Goal: Task Accomplishment & Management: Use online tool/utility

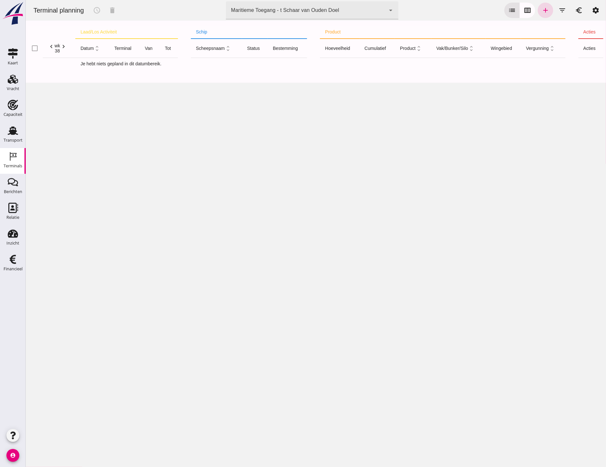
click at [302, 14] on div "Maritieme Toegang - t Schaar van Ouden Doel 453b08e2-5afb-49e8-a076-b9bc6000f457" at bounding box center [306, 10] width 160 height 18
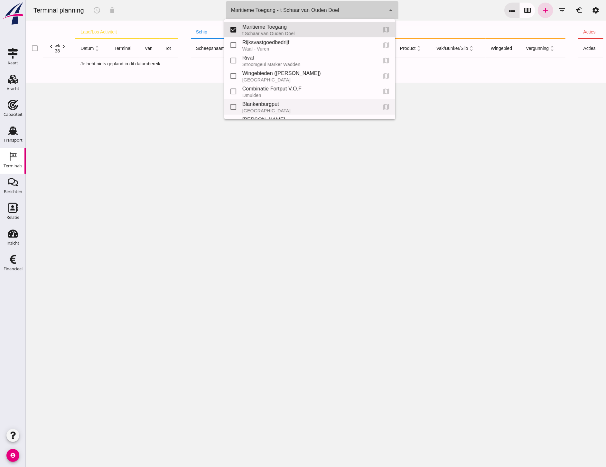
click at [279, 105] on div "Blankenburgput" at bounding box center [307, 104] width 130 height 8
type input "e6c78bfd-e3f1-4bb9-b01e-b37ce3668b52"
checkbox input "false"
checkbox input "true"
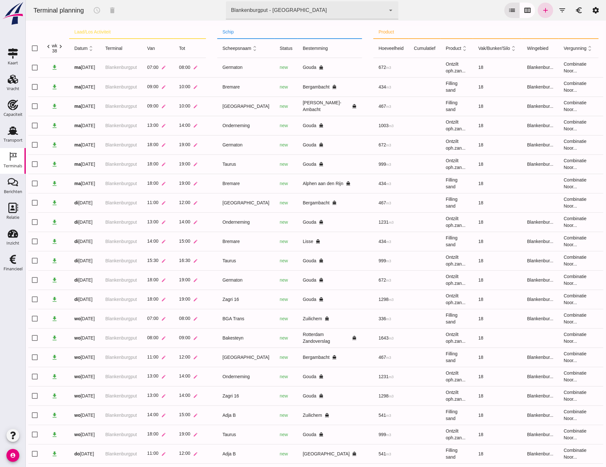
click at [434, 4] on div "Terminal planning schedule delete terminal Blankenburgput - Rotterdam e6c78bfd-…" at bounding box center [315, 10] width 575 height 21
click at [523, 8] on icon "calendar_view_week" at bounding box center [527, 10] width 8 height 8
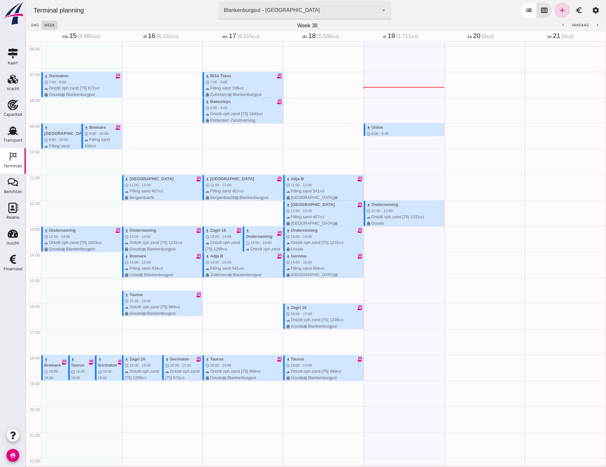
scroll to position [180, 0]
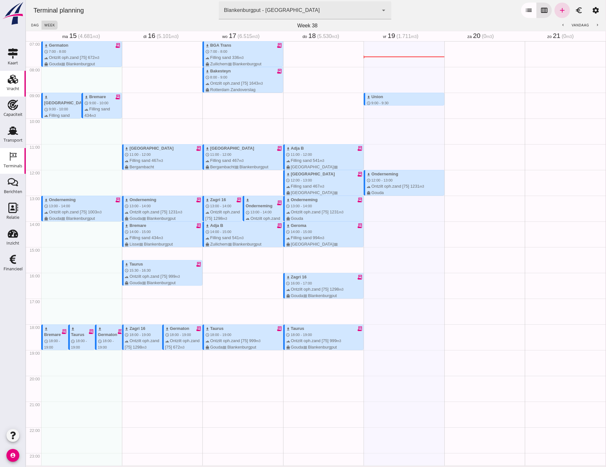
click at [15, 75] on icon "Vracht" at bounding box center [13, 79] width 10 height 10
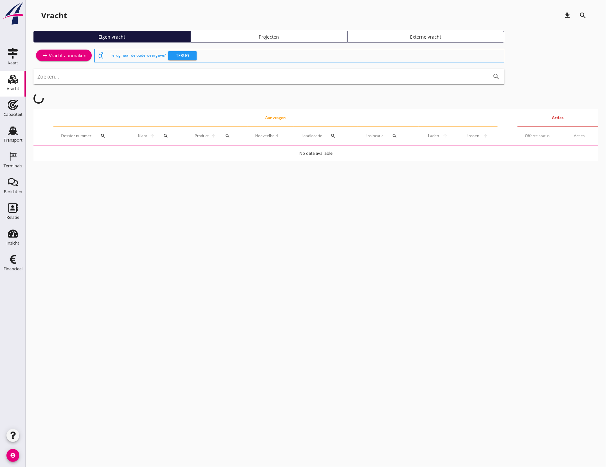
click at [303, 43] on div "Eigen vracht Projecten Externe vracht" at bounding box center [315, 39] width 565 height 17
click at [303, 42] on div "Eigen vracht Projecten Externe vracht" at bounding box center [315, 39] width 565 height 17
drag, startPoint x: 303, startPoint y: 42, endPoint x: 298, endPoint y: 36, distance: 8.9
click at [298, 36] on div "Projecten" at bounding box center [268, 36] width 151 height 7
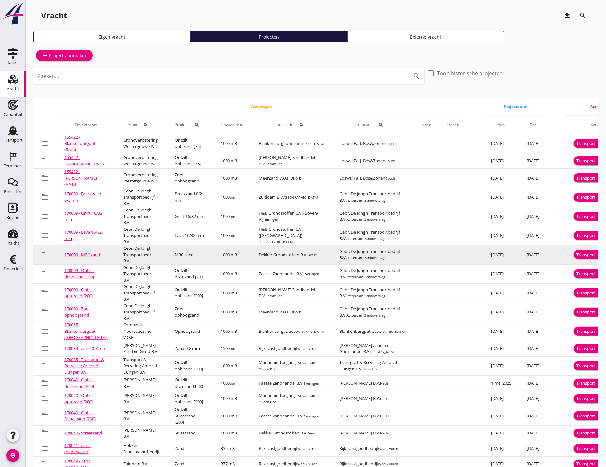
scroll to position [36, 0]
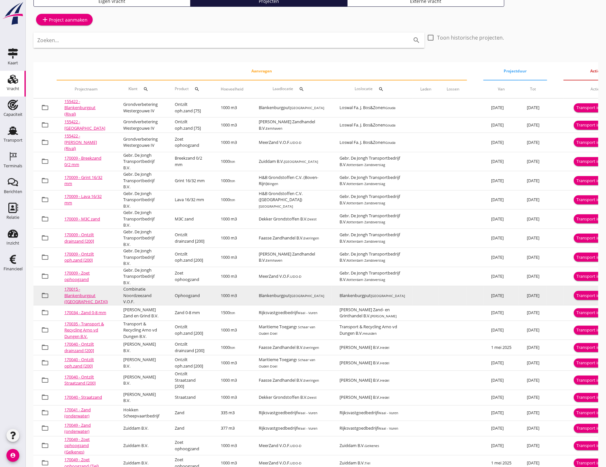
click at [576, 294] on div "Transport inplannen" at bounding box center [595, 296] width 39 height 6
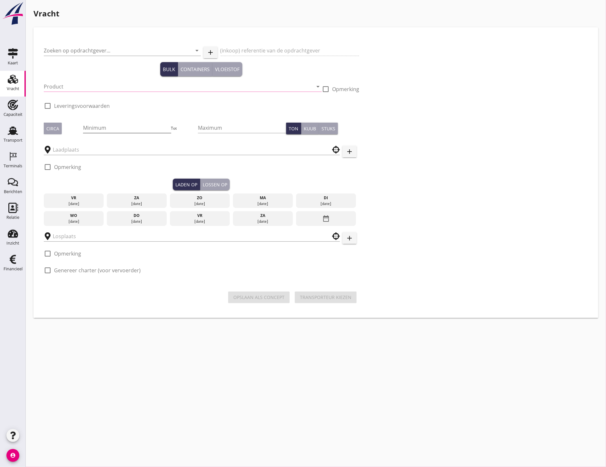
type input "Combinatie Noordzeezand V.O.F."
type input "Ophoogzand (6120)"
type input "1000"
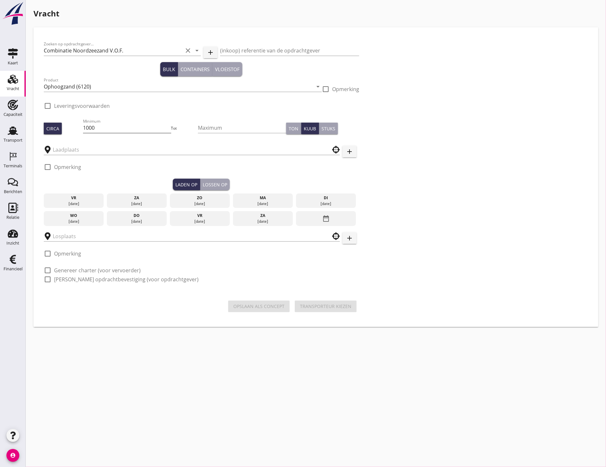
type input "Blankenburgput"
checkbox input "true"
type input "Blankenburgput"
checkbox input "true"
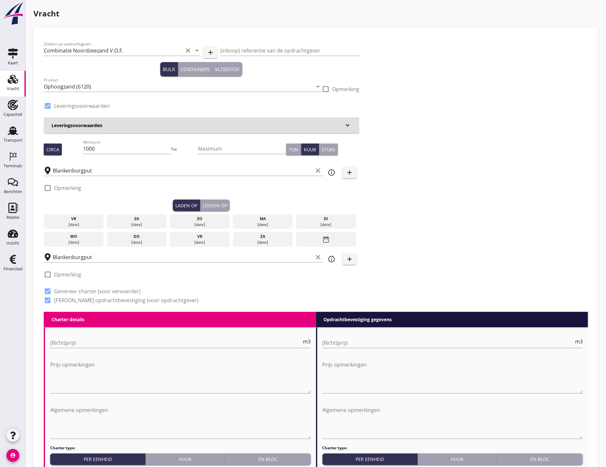
type input "1.15"
radio input "false"
type input "1.15"
radio input "false"
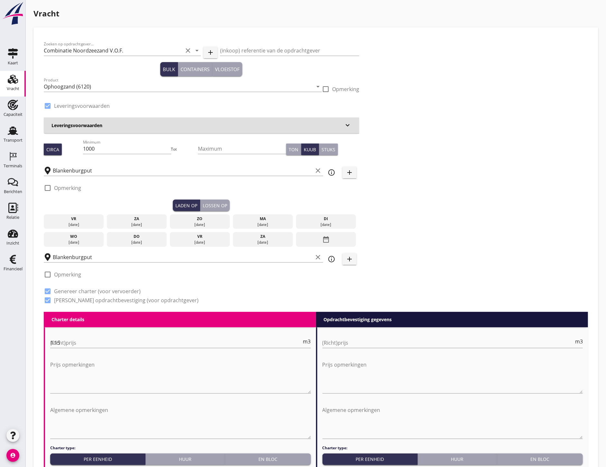
radio input "false"
drag, startPoint x: 114, startPoint y: 151, endPoint x: 7, endPoint y: 133, distance: 109.1
click at [8, 133] on div "Kaart Kaart Vracht Vracht Capaciteit Capaciteit Transport Transport Terminals T…" at bounding box center [303, 426] width 606 height 853
type input "994"
click at [429, 235] on div "Zoeken op opdrachtgever... Combinatie Noordzeezand V.O.F. clear arrow_drop_down…" at bounding box center [315, 175] width 549 height 274
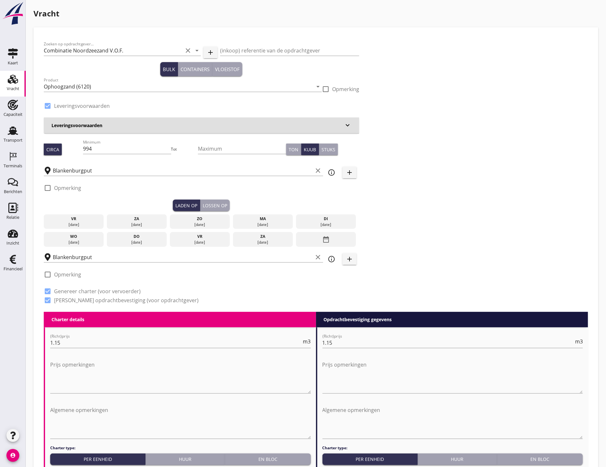
click at [92, 222] on div "[DATE]" at bounding box center [73, 225] width 57 height 6
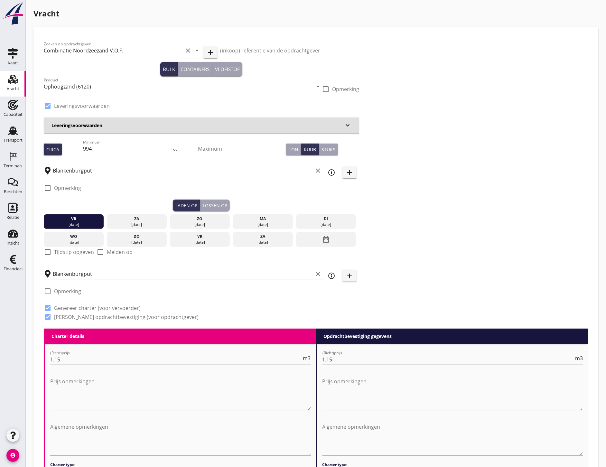
click at [202, 198] on div "check_box_outline_blank Opmerking" at bounding box center [201, 189] width 315 height 19
click at [233, 209] on div "Laden op Lossen op" at bounding box center [201, 206] width 315 height 12
click at [218, 205] on div "Lossen op" at bounding box center [215, 205] width 24 height 7
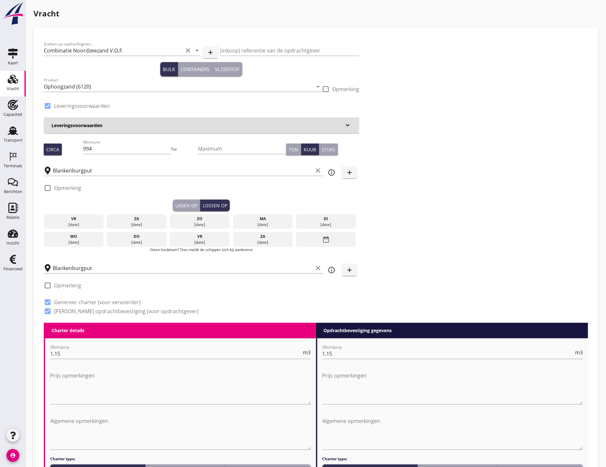
click at [96, 219] on div "vr" at bounding box center [73, 219] width 57 height 6
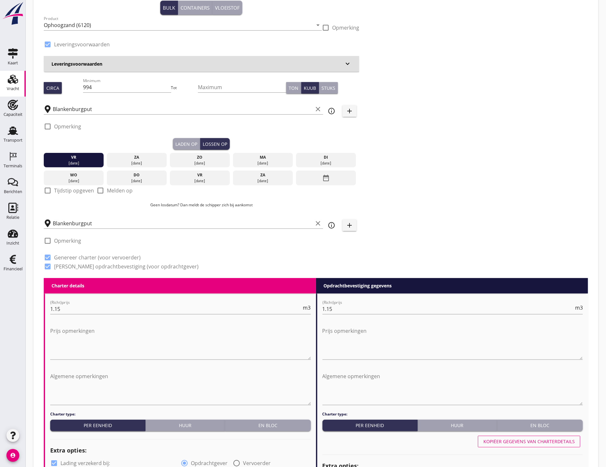
scroll to position [56, 0]
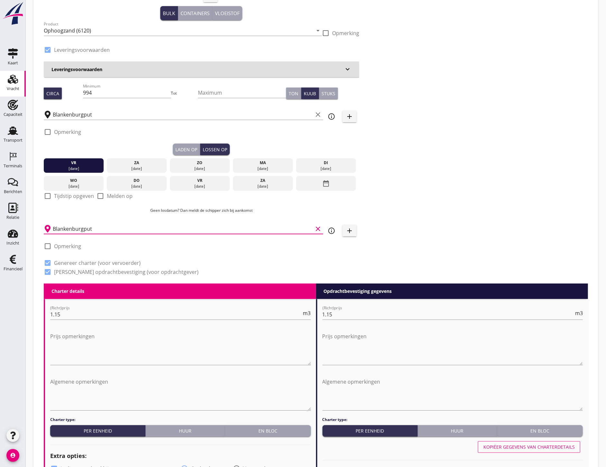
click at [120, 233] on div "Blankenburgput clear" at bounding box center [183, 229] width 279 height 10
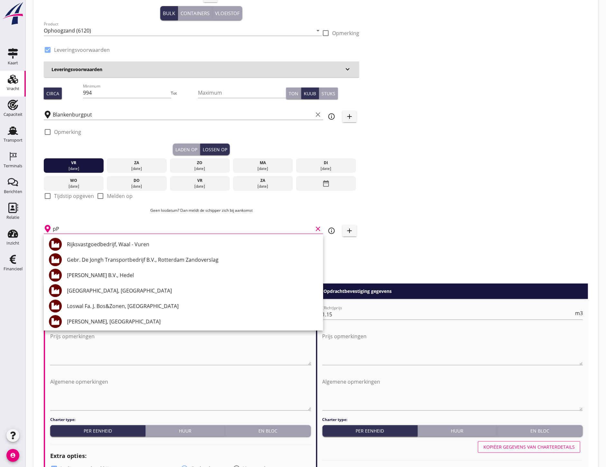
type input "p"
type input "a"
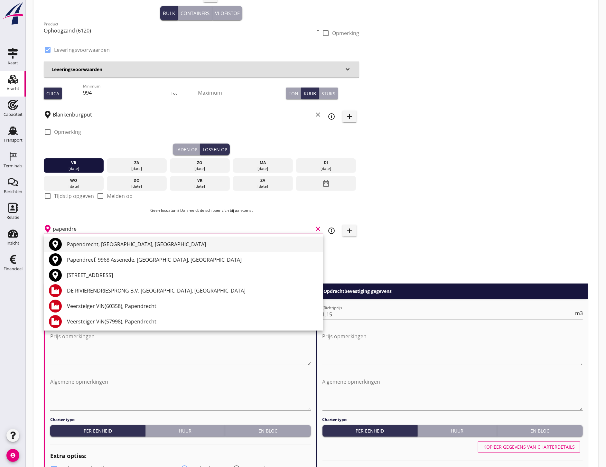
click at [139, 247] on div "Papendrecht, [GEOGRAPHIC_DATA], [GEOGRAPHIC_DATA]" at bounding box center [192, 244] width 251 height 8
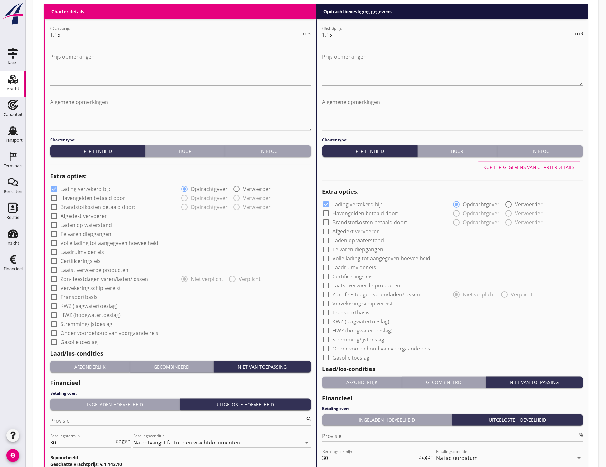
scroll to position [414, 0]
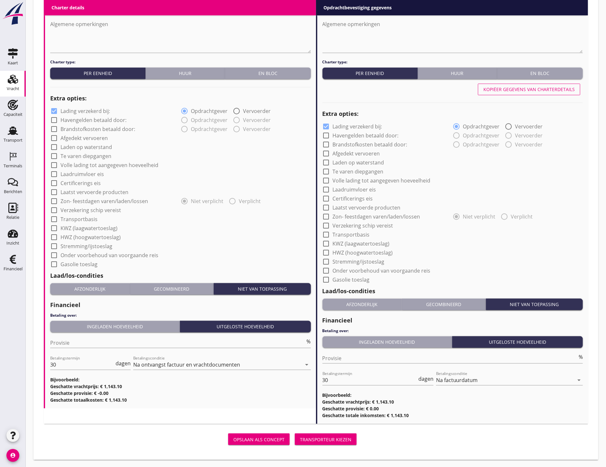
type input "Papendrecht, [GEOGRAPHIC_DATA], [GEOGRAPHIC_DATA]"
click at [350, 439] on div "Transporteur kiezen" at bounding box center [325, 439] width 51 height 7
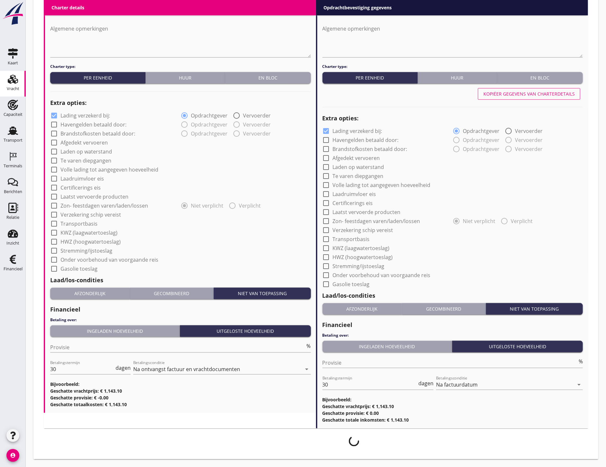
scroll to position [409, 0]
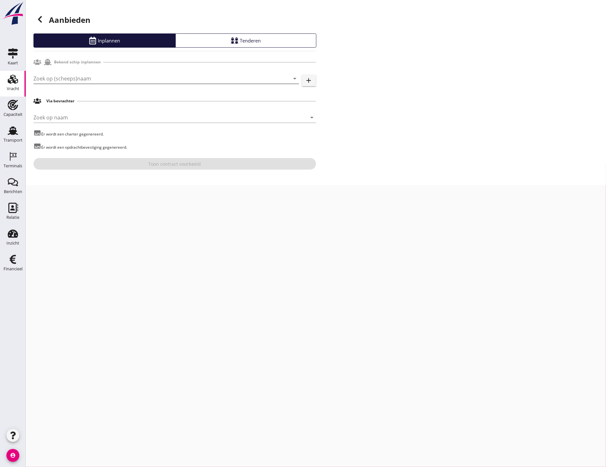
click at [114, 75] on input "Zoek op (scheeps)naam" at bounding box center [156, 78] width 247 height 10
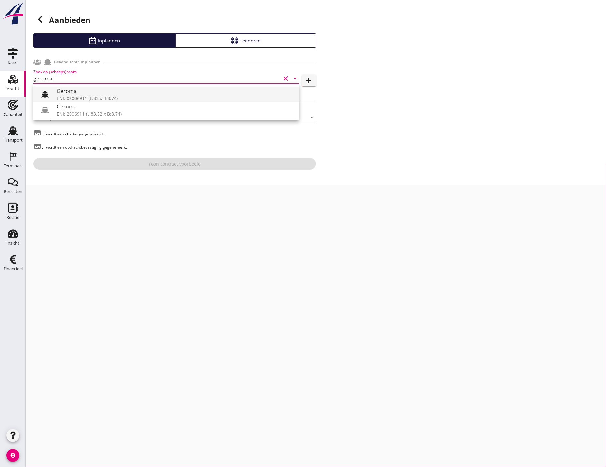
click at [45, 89] on div at bounding box center [45, 94] width 13 height 13
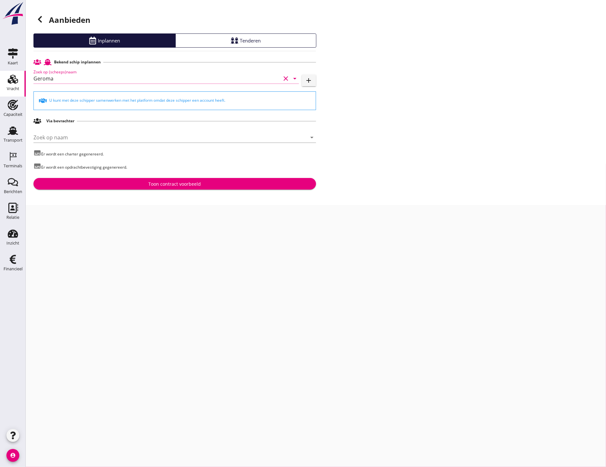
type input "Geroma"
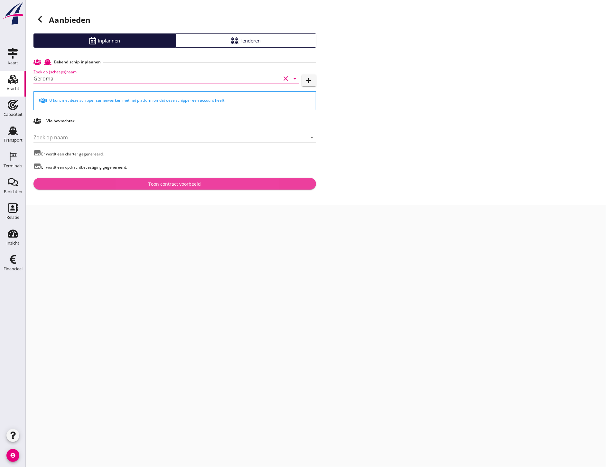
click at [216, 187] on div "Toon contract voorbeeld" at bounding box center [175, 184] width 272 height 7
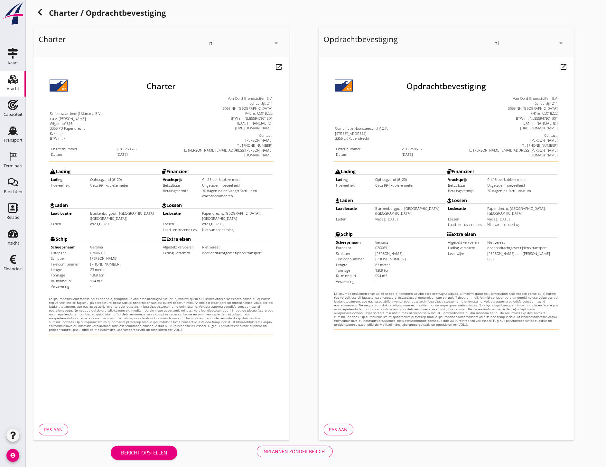
scroll to position [9, 0]
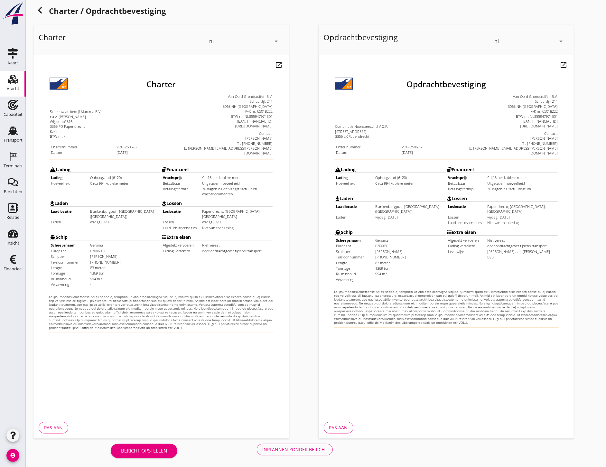
click at [276, 447] on div "Inplannen zonder bericht" at bounding box center [294, 449] width 65 height 7
drag, startPoint x: 303, startPoint y: 447, endPoint x: 306, endPoint y: 449, distance: 3.5
click at [303, 448] on div "Bericht opstellen Inplannen zonder bericht" at bounding box center [221, 449] width 377 height 21
click at [13, 165] on div "Terminals" at bounding box center [13, 166] width 19 height 4
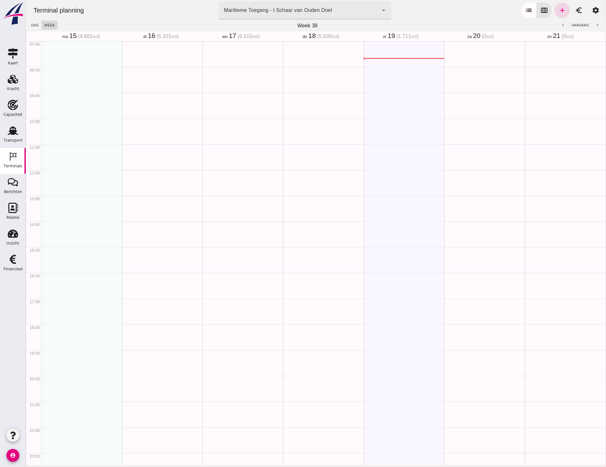
click at [368, 19] on div "Terminal planning terminal Maritieme Toegang - t Schaar van Ouden Doel 453b08e2…" at bounding box center [315, 10] width 575 height 21
click at [368, 14] on div "Maritieme Toegang - t Schaar van Ouden Doel 453b08e2-5afb-49e8-a076-b9bc6000f457" at bounding box center [299, 10] width 160 height 18
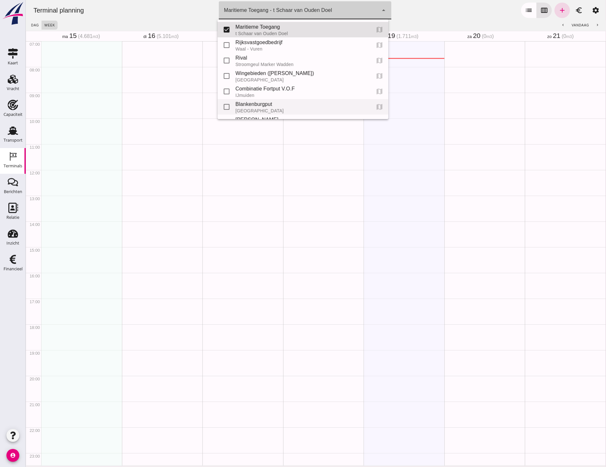
click at [236, 108] on div "[GEOGRAPHIC_DATA]" at bounding box center [300, 110] width 130 height 5
type input "e6c78bfd-e3f1-4bb9-b01e-b37ce3668b52"
checkbox input "false"
checkbox input "true"
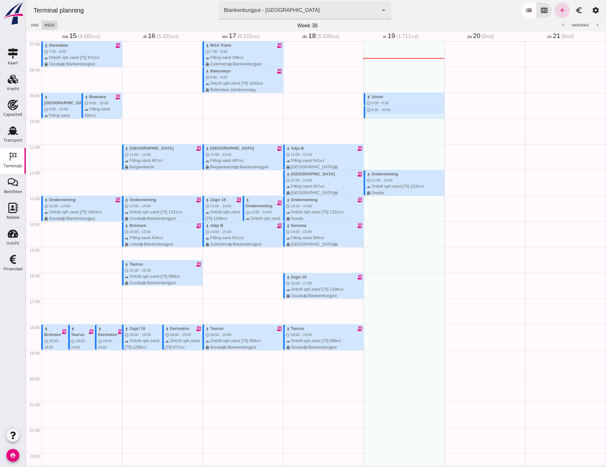
drag, startPoint x: 399, startPoint y: 107, endPoint x: 401, endPoint y: 118, distance: 11.3
click at [401, 118] on div "download Union schedule 9:00 - 9:30 terrain Filling sand 480 m3 directions_boat…" at bounding box center [403, 170] width 81 height 618
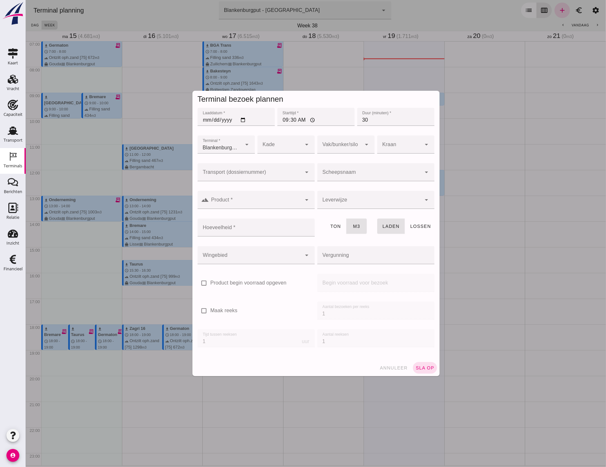
type input "Combinatie Noordzeezand V.O.F."
click at [271, 175] on input "Transport (dossiernummer)" at bounding box center [249, 176] width 104 height 8
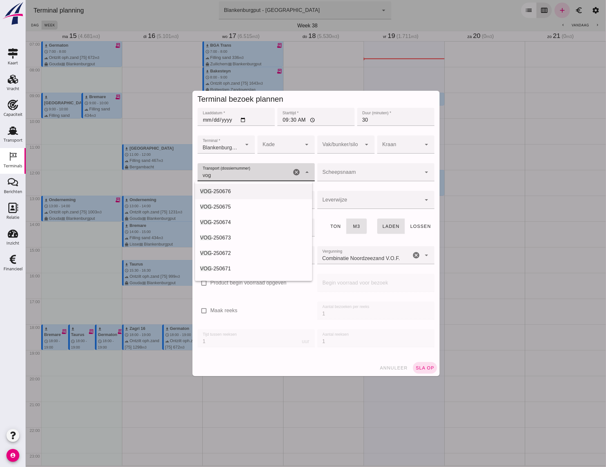
click at [216, 189] on span "-250676" at bounding box center [220, 191] width 19 height 5
type input "VOG-250676"
type input "franco_on_board"
type input "994"
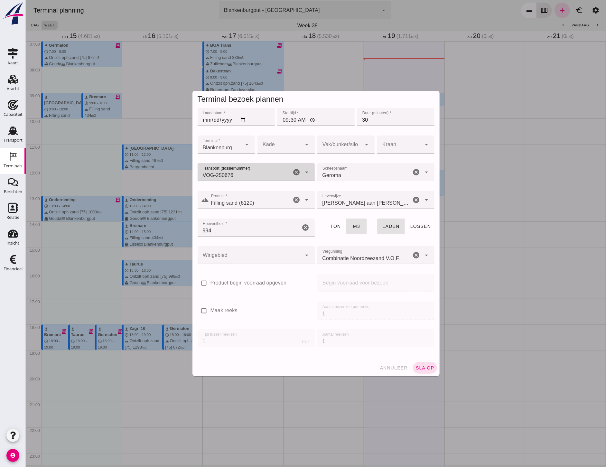
type input "VOG-250676"
click at [243, 249] on div at bounding box center [249, 255] width 104 height 18
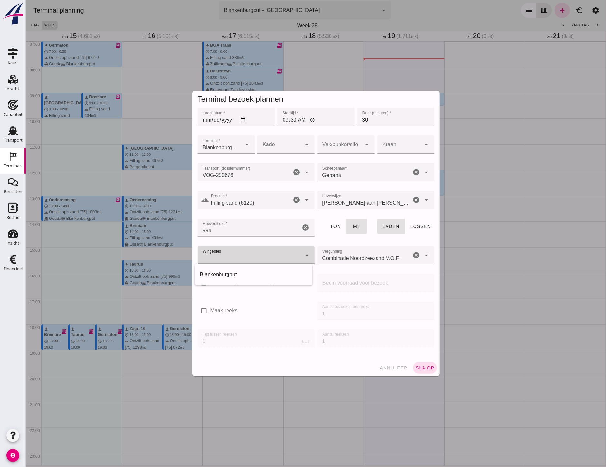
click at [249, 272] on div "Blankenburgput" at bounding box center [253, 275] width 107 height 8
type input "333"
click at [347, 143] on div at bounding box center [339, 144] width 44 height 18
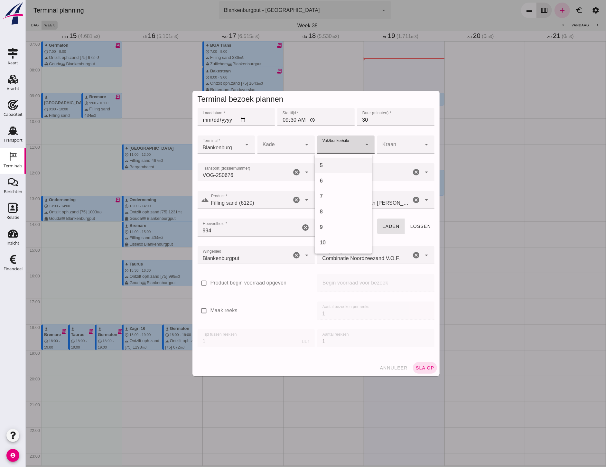
scroll to position [214, 0]
click at [341, 208] on div "18" at bounding box center [342, 212] width 57 height 15
type input "366"
click at [420, 368] on span "sla op" at bounding box center [424, 367] width 19 height 5
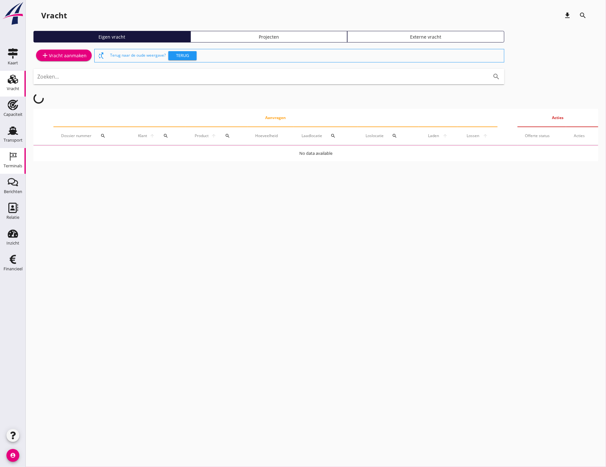
click at [23, 169] on link "Terminals Terminals" at bounding box center [13, 161] width 26 height 26
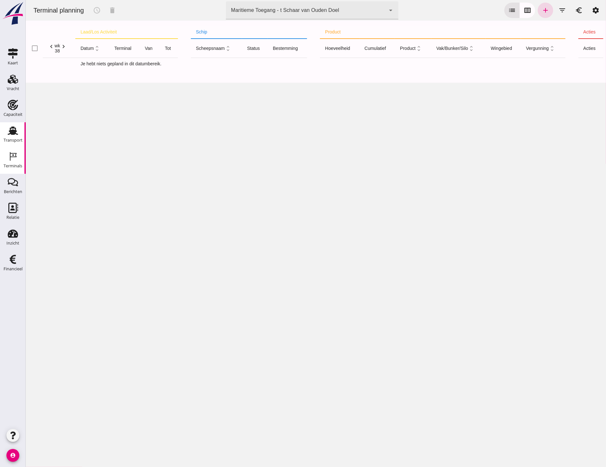
click at [10, 134] on icon "Transport" at bounding box center [13, 131] width 10 height 10
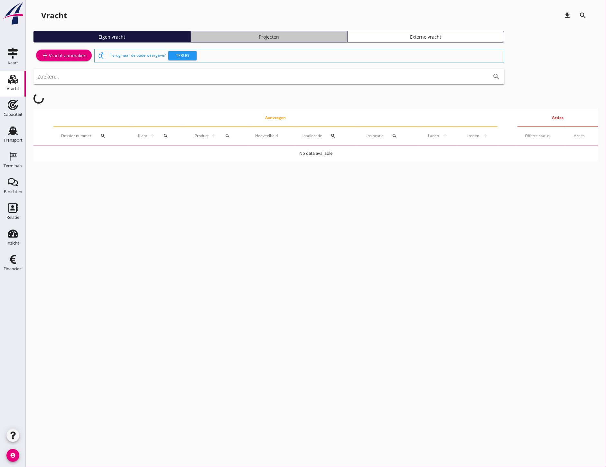
click at [273, 33] on link "Projecten" at bounding box center [269, 37] width 157 height 12
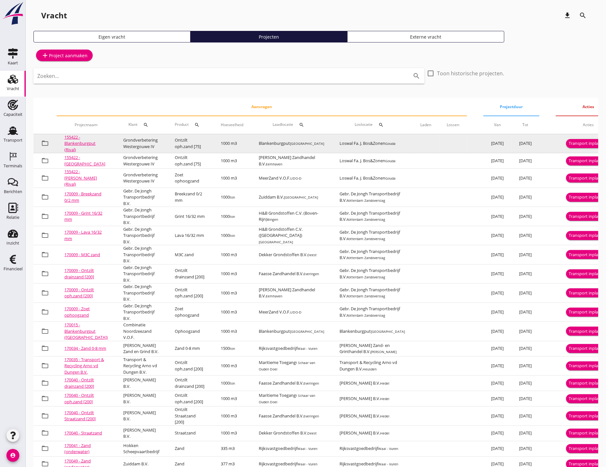
click at [575, 143] on div "Transport inplannen" at bounding box center [588, 143] width 39 height 6
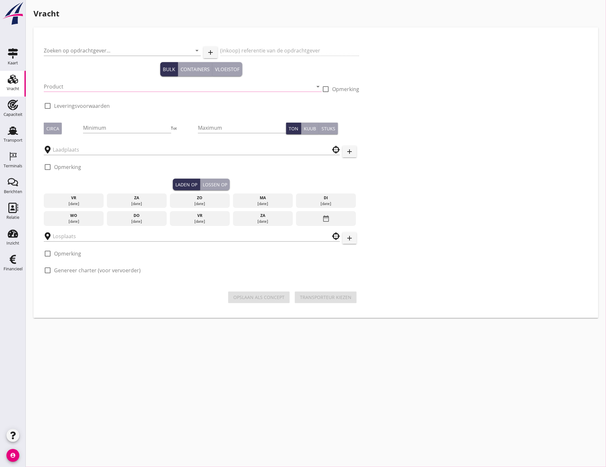
type input "Grondverbetering Westergouwe IV"
type input "Ontzilt oph.zand [75] (6120)"
type input "1000"
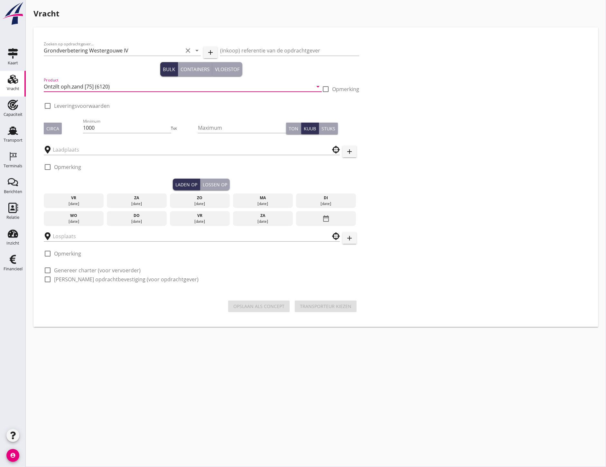
click at [105, 85] on input "Ontzilt oph.zand [75] (6120)" at bounding box center [178, 86] width 269 height 10
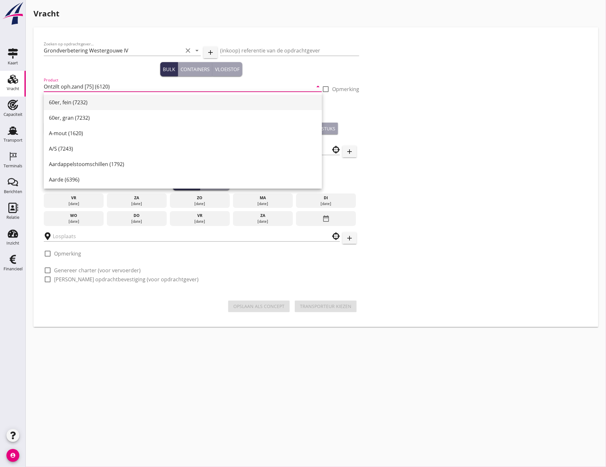
checkbox input "true"
type input "Blankenburgput"
type input "Loswal Fa. J. Bos&Zonen"
checkbox input "true"
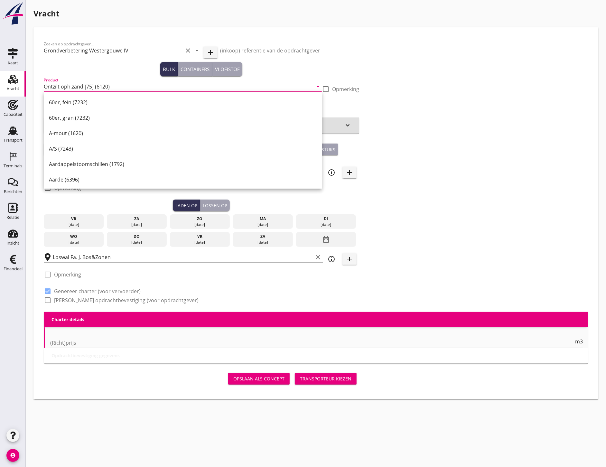
click at [528, 110] on div "Zoeken op opdrachtgever... Grondverbetering Westergouwe IV clear arrow_drop_dow…" at bounding box center [315, 175] width 549 height 274
type input "2.2"
radio input "false"
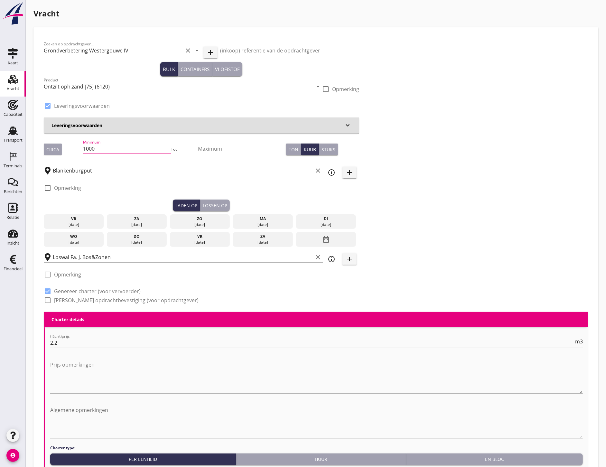
drag, startPoint x: 127, startPoint y: 143, endPoint x: 79, endPoint y: 148, distance: 48.9
click at [79, 148] on div "Circa Minimum 1000 Tot Maximum Ton Kuub Stuks" at bounding box center [201, 149] width 315 height 22
click at [122, 148] on input "1000" at bounding box center [127, 149] width 88 height 10
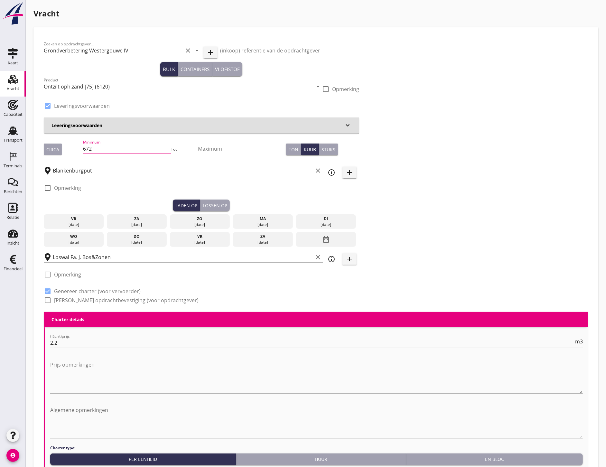
type input "672"
click at [84, 217] on div "vr" at bounding box center [73, 219] width 57 height 6
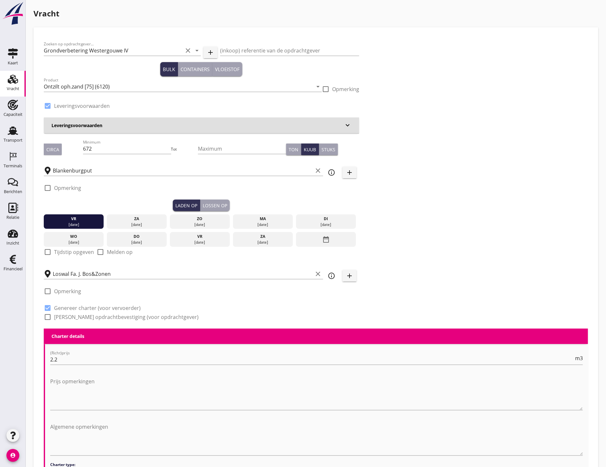
click at [221, 204] on div "Lossen op" at bounding box center [215, 205] width 24 height 7
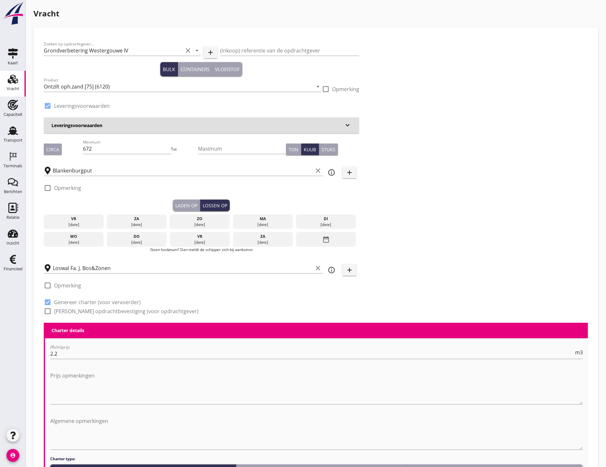
click at [278, 223] on div "[DATE]" at bounding box center [263, 225] width 57 height 6
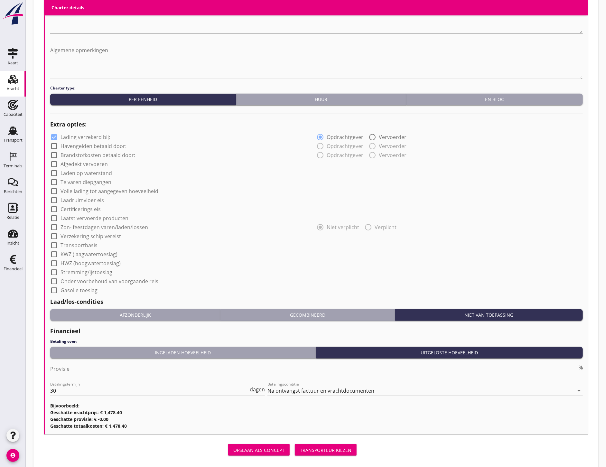
scroll to position [398, 0]
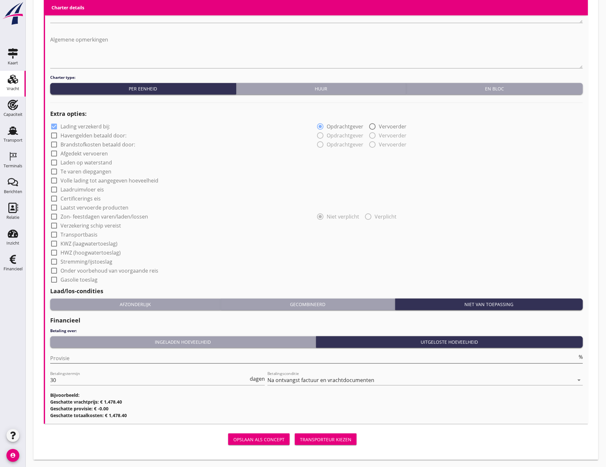
click at [505, 360] on input "Provisie" at bounding box center [313, 358] width 527 height 10
type input "2"
click at [390, 456] on div "Zoeken op opdrachtgever... Grondverbetering Westergouwe IV clear arrow_drop_dow…" at bounding box center [315, 44] width 565 height 831
click at [332, 439] on div "Transporteur kiezen" at bounding box center [325, 439] width 51 height 7
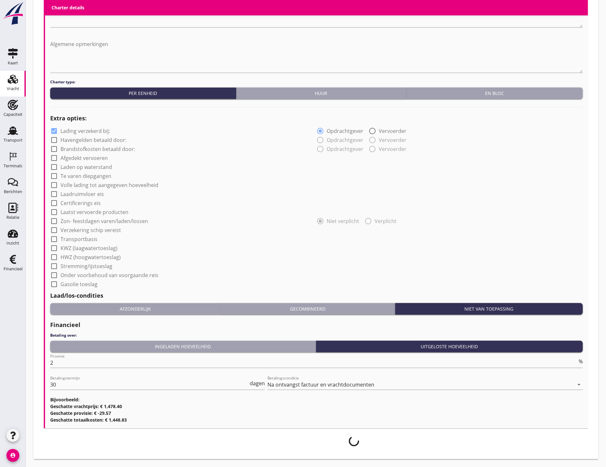
scroll to position [393, 0]
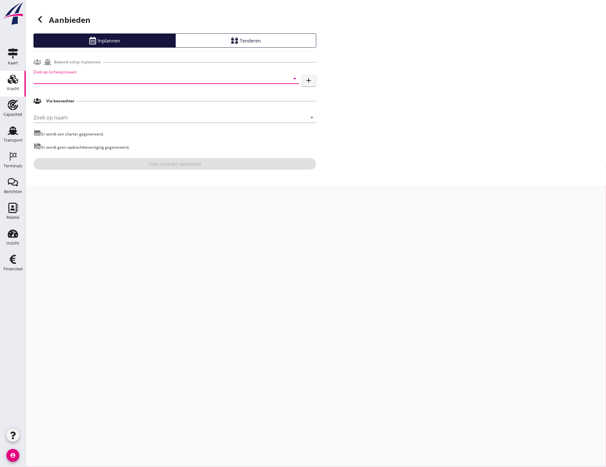
click at [122, 78] on input "Zoek op (scheeps)naam" at bounding box center [156, 78] width 247 height 10
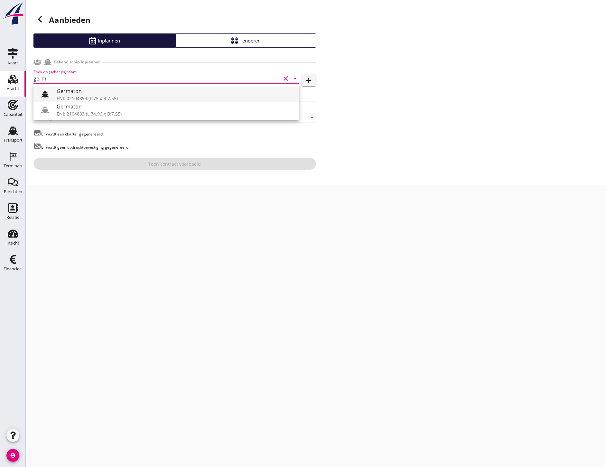
click at [50, 91] on div at bounding box center [45, 94] width 13 height 13
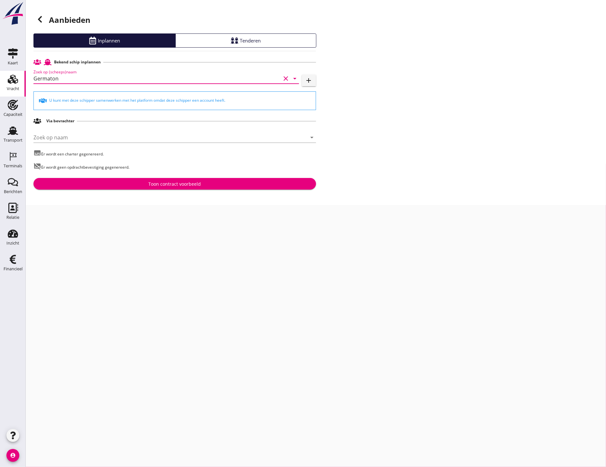
type input "Germaton"
click at [154, 182] on div "Toon contract voorbeeld" at bounding box center [174, 184] width 52 height 7
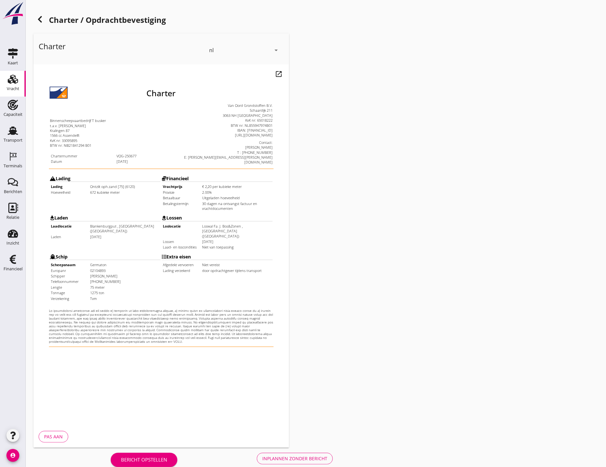
click at [311, 457] on div "Inplannen zonder bericht" at bounding box center [294, 458] width 65 height 7
click at [287, 463] on div "Bericht opstellen Inplannen zonder bericht" at bounding box center [221, 458] width 377 height 21
click at [286, 460] on div "Bericht opstellen Inplannen zonder bericht" at bounding box center [221, 458] width 377 height 21
click at [320, 460] on div "Bericht opstellen Inplannen zonder bericht" at bounding box center [221, 458] width 377 height 21
click at [320, 458] on div "Bericht opstellen Inplannen zonder bericht" at bounding box center [221, 458] width 377 height 21
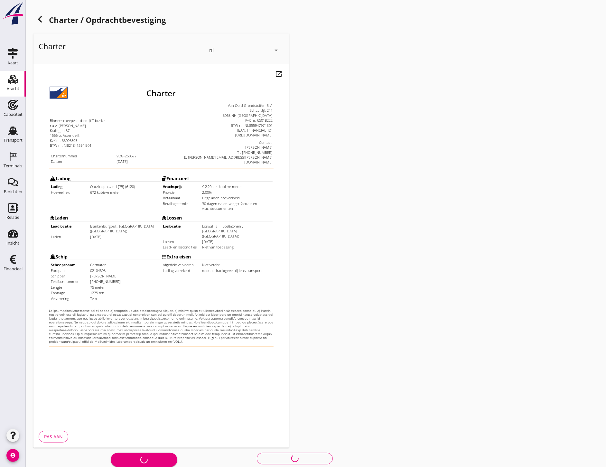
click at [7, 432] on div "button" at bounding box center [12, 435] width 13 height 13
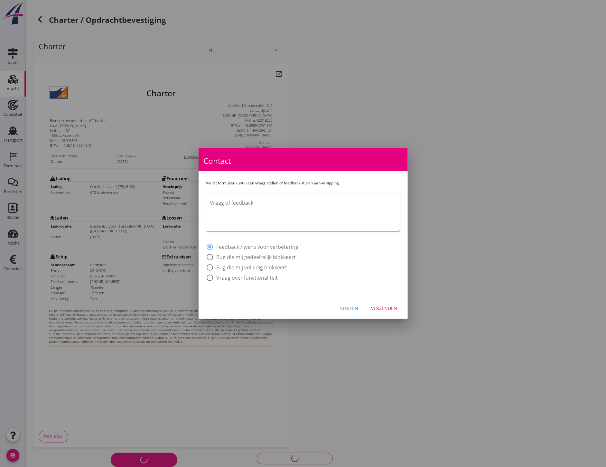
click at [276, 254] on label "Bug die mij gedeeltelijk blokkeert" at bounding box center [256, 257] width 79 height 6
radio input "false"
radio input "true"
click at [319, 212] on textarea "Vraag of feedback" at bounding box center [305, 215] width 190 height 34
click at [297, 210] on textarea "Ik heb al een paar keer vandaag en gisteren dat als ik de charter/opdrachtbeves…" at bounding box center [305, 215] width 190 height 34
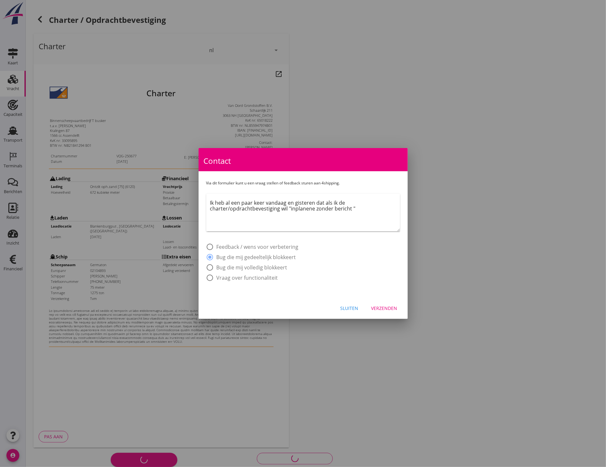
drag, startPoint x: 303, startPoint y: 207, endPoint x: 312, endPoint y: 210, distance: 10.2
click at [304, 207] on textarea "Ik heb al een paar keer vandaag en gisteren dat als ik de charter/opdrachtbeves…" at bounding box center [305, 215] width 190 height 34
click at [359, 210] on textarea "Ik heb al een paar keer vandaag en gisteren dat als ik de charter/opdrachtbeves…" at bounding box center [305, 215] width 190 height 34
click at [316, 207] on textarea "Ik heb al een paar keer vandaag en gisteren dat als ik de charter/opdrachtbeves…" at bounding box center [305, 215] width 190 height 34
click at [374, 203] on textarea "Ik heb al een paar keer vandaag en gisteren dat als ik de charter/opdrachtbeves…" at bounding box center [305, 215] width 190 height 34
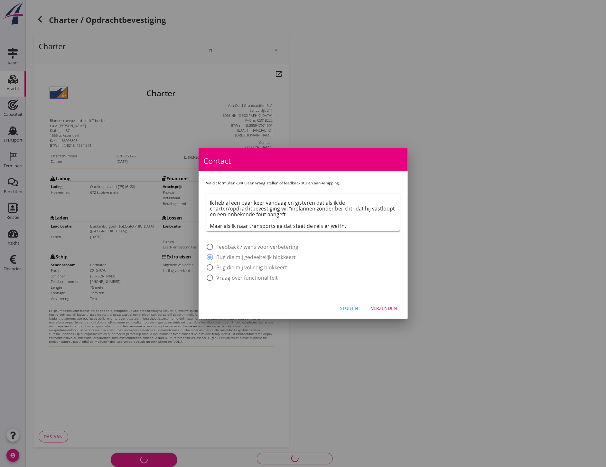
drag, startPoint x: 266, startPoint y: 203, endPoint x: 313, endPoint y: 203, distance: 46.7
click at [313, 203] on textarea "Ik heb al een paar keer vandaag en gisteren dat als ik de charter/opdrachtbeves…" at bounding box center [305, 215] width 190 height 34
drag, startPoint x: 292, startPoint y: 213, endPoint x: 277, endPoint y: 220, distance: 16.7
click at [277, 220] on textarea "Ik heb al een paar keer gisteren en vandaag dat als ik de charter/opdrachtbeves…" at bounding box center [305, 215] width 190 height 34
click at [320, 215] on textarea "Ik heb al een paar keer gisteren en vandaag dat als ik de charter/opdrachtbeves…" at bounding box center [305, 215] width 190 height 34
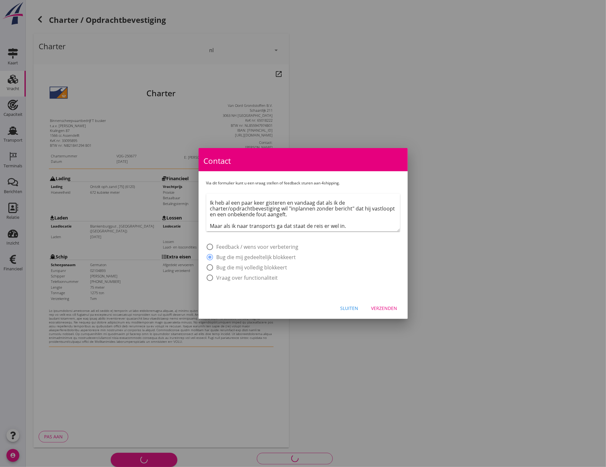
drag, startPoint x: 288, startPoint y: 227, endPoint x: 296, endPoint y: 227, distance: 8.0
click at [289, 227] on textarea "Ik heb al een paar keer gisteren en vandaag dat als ik de charter/opdrachtbeves…" at bounding box center [305, 215] width 190 height 34
click at [353, 226] on textarea "Ik heb al een paar keer gisteren en vandaag dat als ik de charter/opdrachtbeves…" at bounding box center [305, 215] width 190 height 34
click at [312, 228] on textarea "Ik heb al een paar keer gisteren en vandaag dat als ik de charter/opdrachtbeves…" at bounding box center [305, 215] width 190 height 34
click at [323, 228] on textarea "Ik heb al een paar keer gisteren en vandaag dat als ik de charter/opdrachtbeves…" at bounding box center [305, 215] width 190 height 34
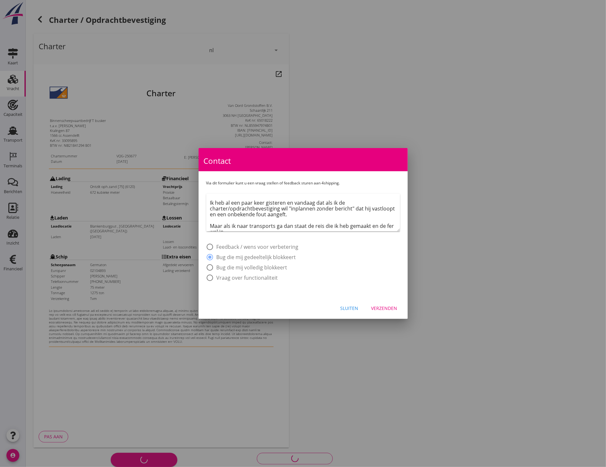
scroll to position [4, 0]
type textarea "Ik heb al een paar keer gisteren en vandaag dat als ik de charter/opdrachtbeves…"
click at [384, 311] on div "Verzenden" at bounding box center [384, 308] width 26 height 7
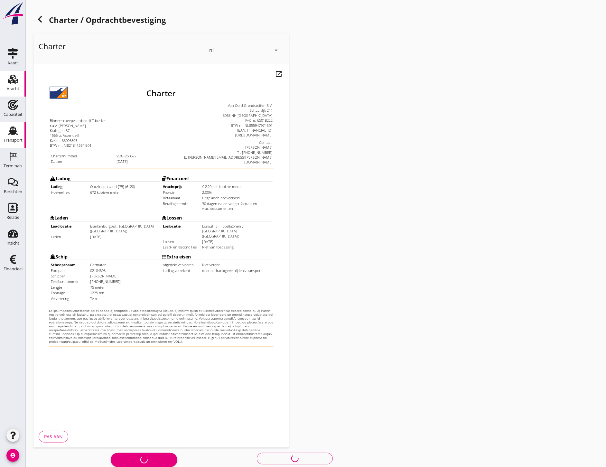
click at [19, 135] on div "Transport" at bounding box center [12, 131] width 15 height 10
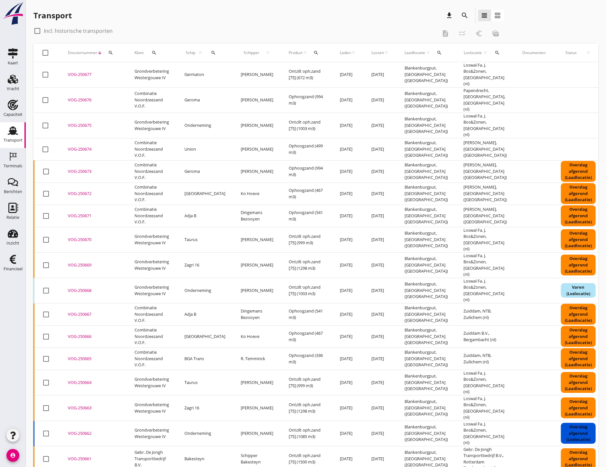
scroll to position [0, 61]
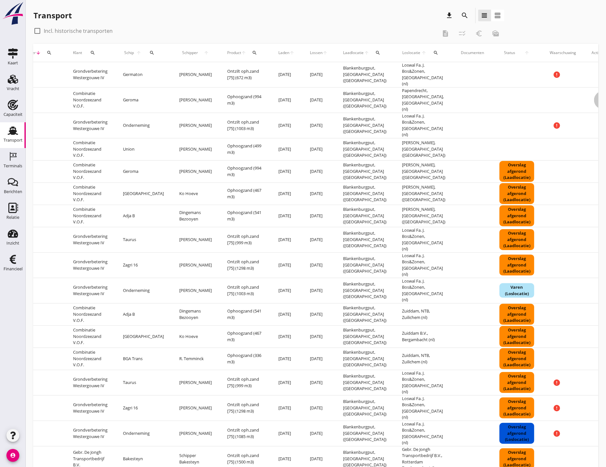
click at [594, 97] on icon "more_horiz" at bounding box center [603, 100] width 18 height 18
click at [577, 145] on div "Vracht aanpassen" at bounding box center [575, 146] width 46 height 8
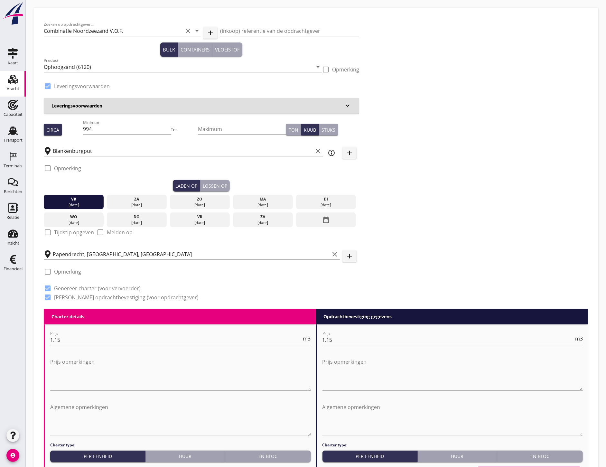
click at [4, 75] on link "Vracht Vracht" at bounding box center [13, 84] width 26 height 26
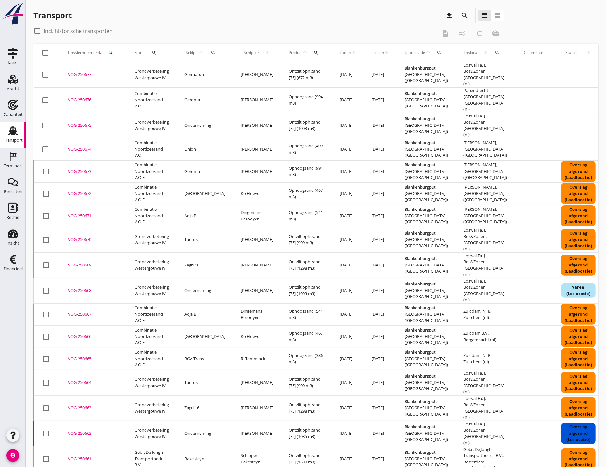
click at [541, 17] on div "Transport download search view_headline view_agenda" at bounding box center [315, 17] width 565 height 18
click at [22, 164] on div "Terminals" at bounding box center [13, 166] width 19 height 4
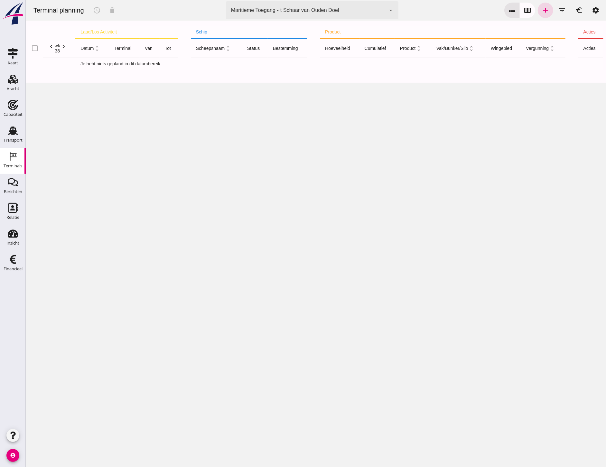
click at [388, 14] on div "arrow_drop_down" at bounding box center [389, 10] width 9 height 18
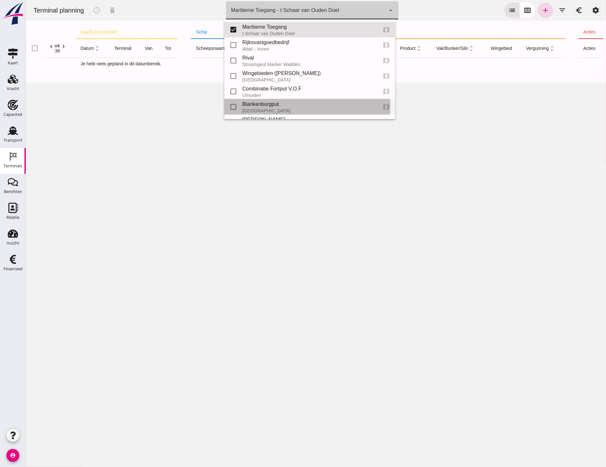
click at [260, 104] on div "Blankenburgput" at bounding box center [307, 104] width 130 height 8
type input "e6c78bfd-e3f1-4bb9-b01e-b37ce3668b52"
checkbox input "false"
checkbox input "true"
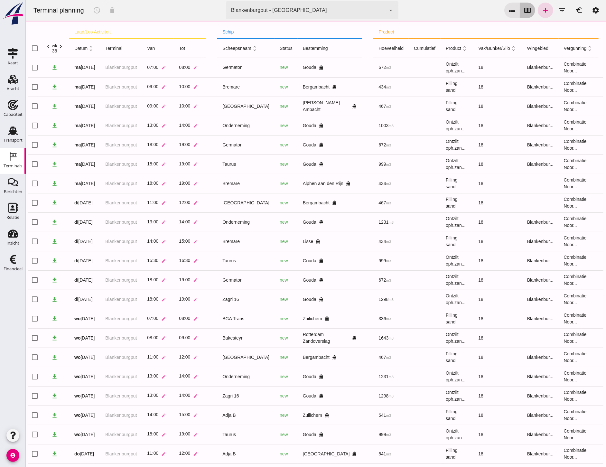
click at [523, 13] on icon "calendar_view_week" at bounding box center [527, 10] width 8 height 8
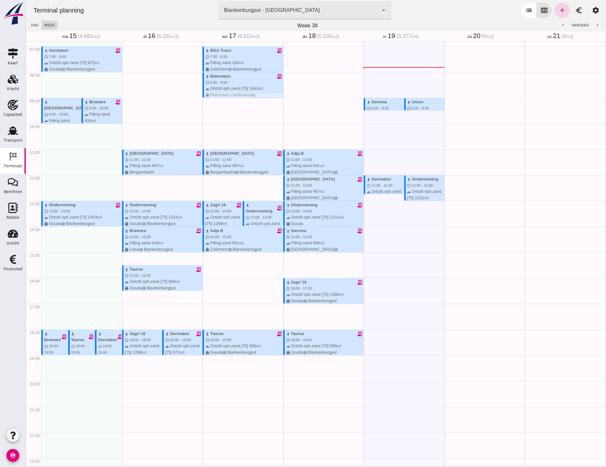
scroll to position [158, 0]
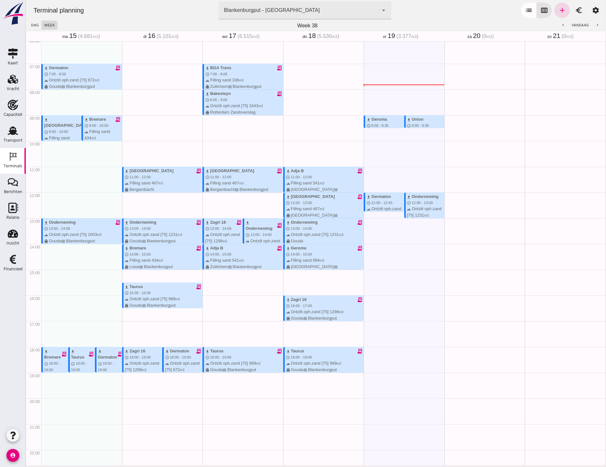
type button "calendar"
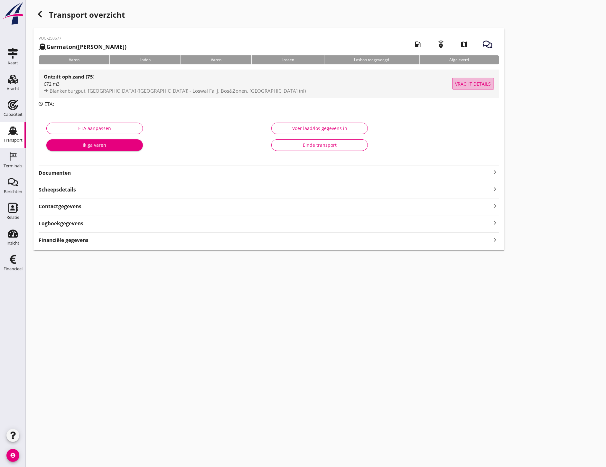
click at [473, 89] on button "Vracht details" at bounding box center [473, 84] width 42 height 12
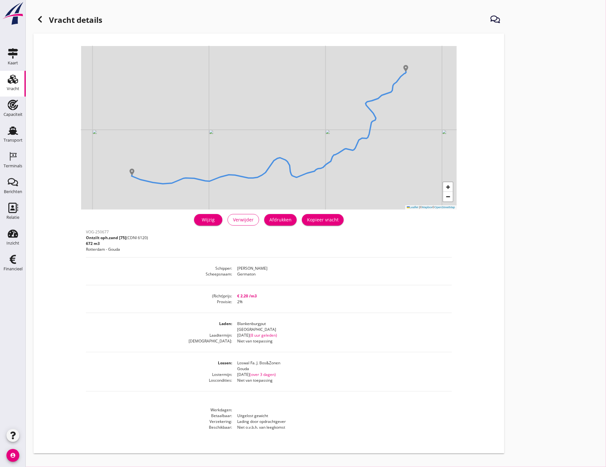
click at [210, 221] on div "Wijzig" at bounding box center [208, 219] width 18 height 7
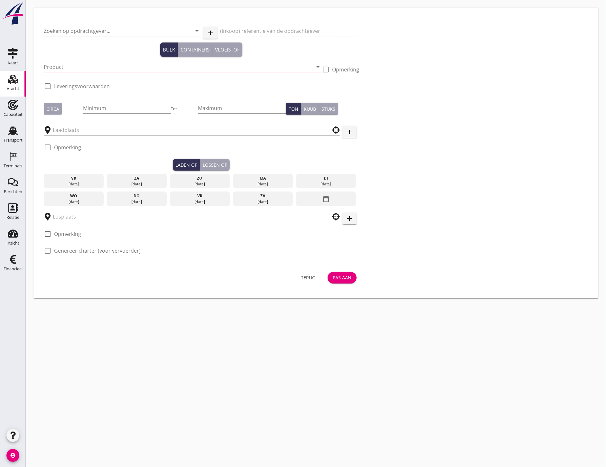
type input "Grondverbetering Westergouwe IV"
type input "Ontzilt oph.zand [75] (6120)"
type input "672"
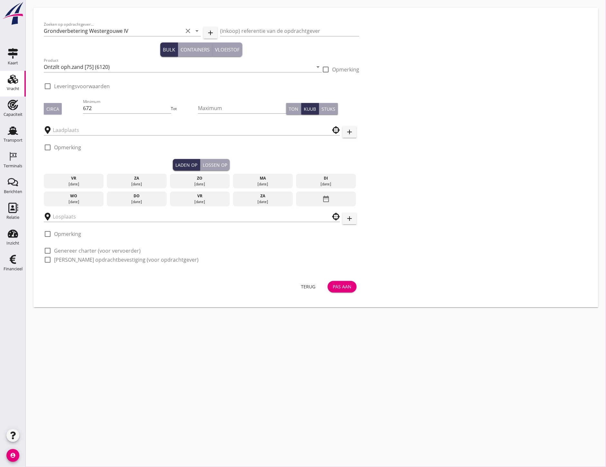
type input "Blankenburgput"
checkbox input "true"
type input "Loswal Fa. J. Bos&Zonen"
checkbox input "true"
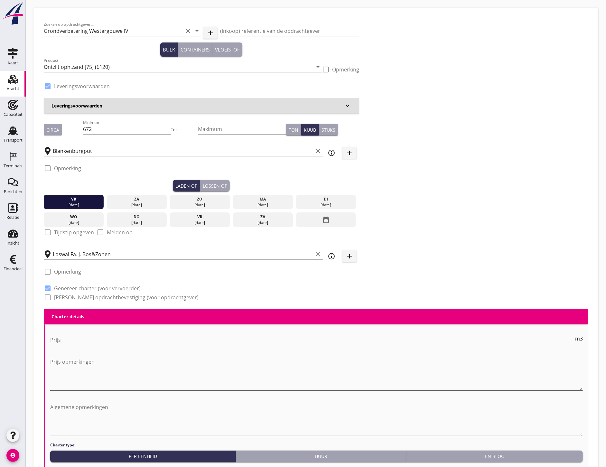
type input "2.2"
radio input "false"
type input "2"
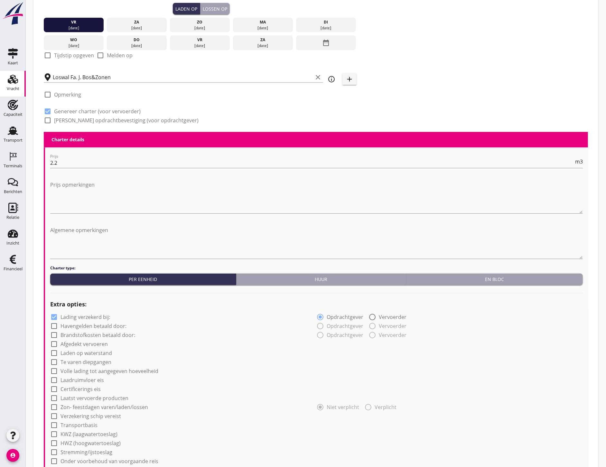
scroll to position [383, 0]
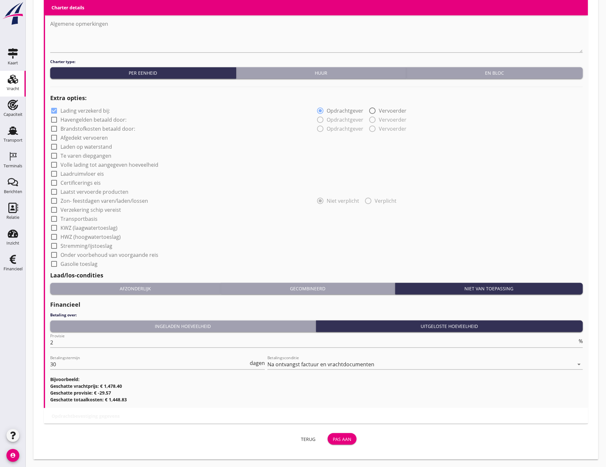
click at [353, 435] on button "Pas aan" at bounding box center [342, 439] width 29 height 12
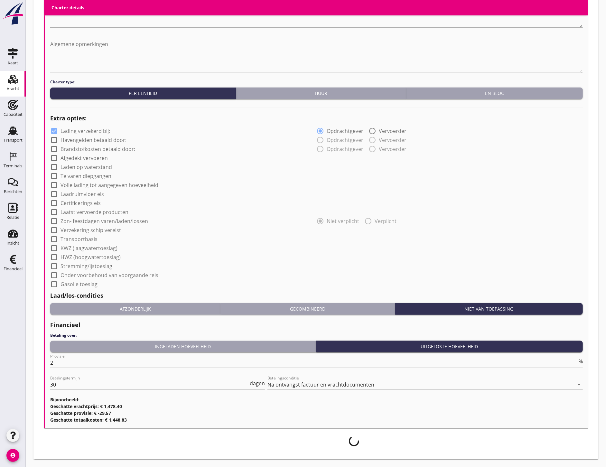
scroll to position [362, 0]
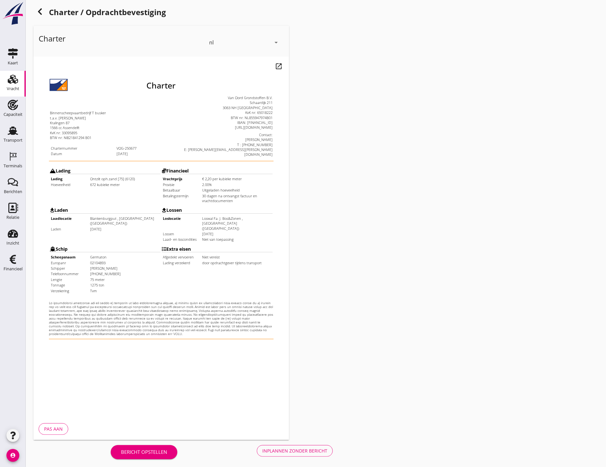
scroll to position [9, 0]
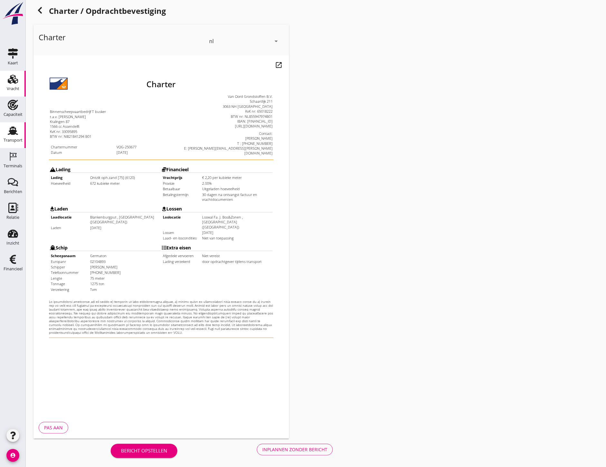
click at [7, 137] on div "Transport" at bounding box center [13, 140] width 19 height 9
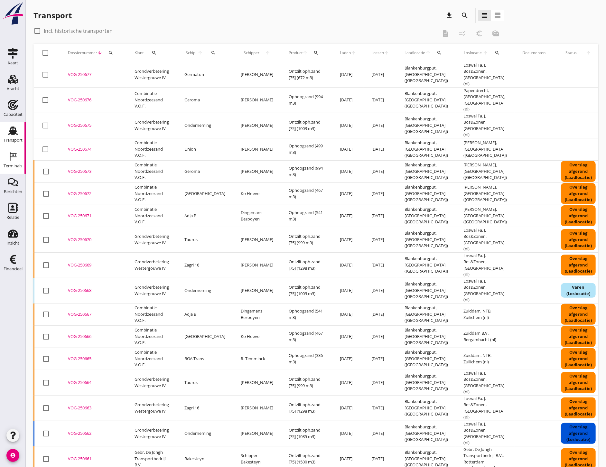
click at [6, 162] on div "Terminals" at bounding box center [13, 166] width 19 height 9
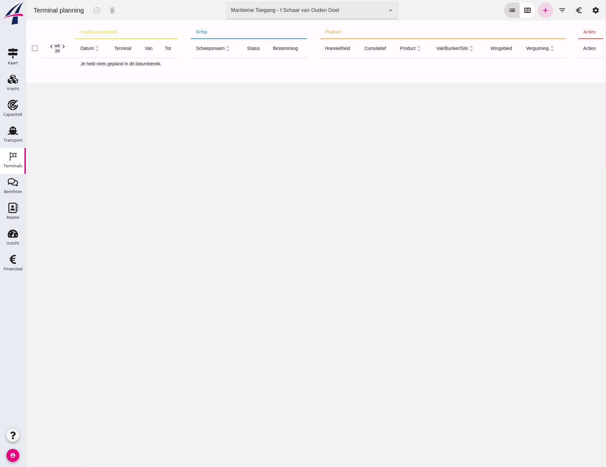
click at [513, 12] on button "list" at bounding box center [511, 10] width 15 height 15
click at [523, 8] on icon "calendar_view_week" at bounding box center [527, 10] width 8 height 8
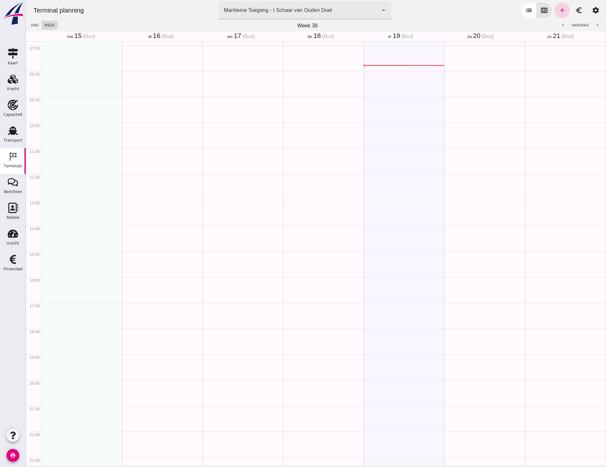
scroll to position [180, 0]
click at [382, 12] on icon "arrow_drop_down" at bounding box center [383, 10] width 8 height 8
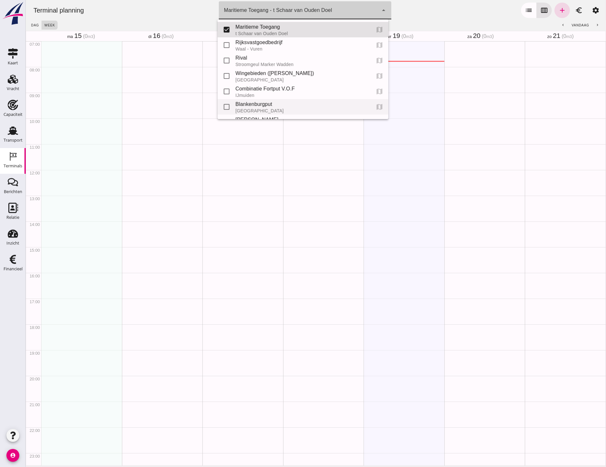
click at [250, 105] on div "Blankenburgput" at bounding box center [300, 104] width 130 height 8
type input "e6c78bfd-e3f1-4bb9-b01e-b37ce3668b52"
checkbox input "false"
checkbox input "true"
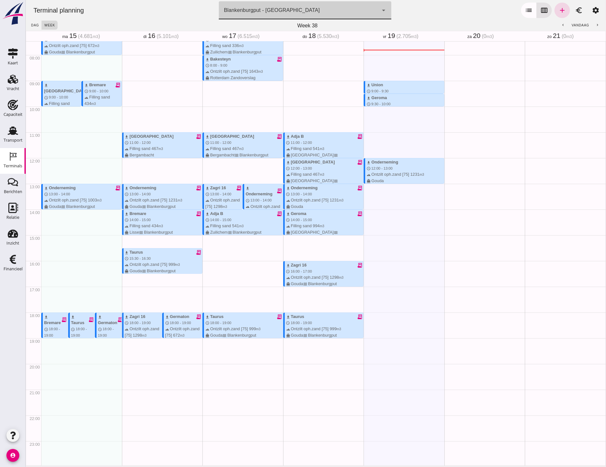
scroll to position [193, 0]
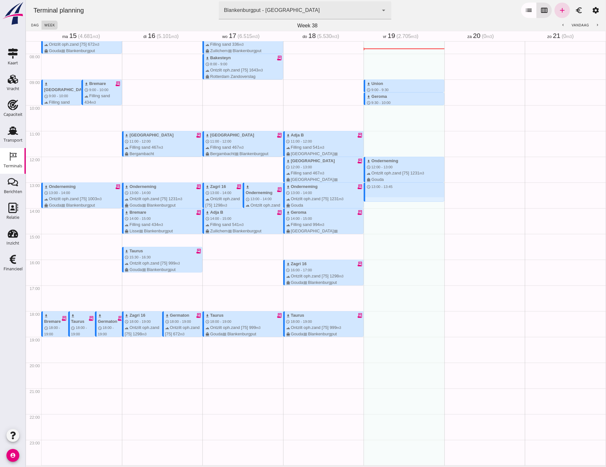
drag, startPoint x: 383, startPoint y: 184, endPoint x: 385, endPoint y: 204, distance: 20.3
click at [385, 204] on div "download Union schedule 9:00 - 9:30 terrain Filling sand 480 m3 directions_boat…" at bounding box center [403, 157] width 81 height 618
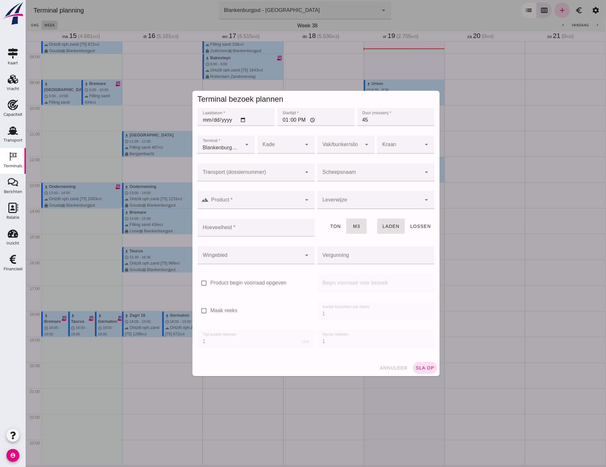
type input "Combinatie Noordzeezand V.O.F."
click at [256, 174] on input "Transport (dossiernummer)" at bounding box center [249, 176] width 104 height 8
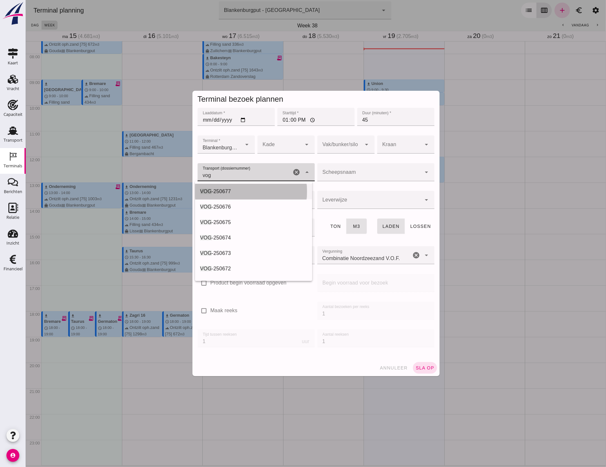
click at [250, 189] on div "VOG -250677" at bounding box center [253, 192] width 107 height 8
type input "VOG-250677"
type input "franco_on_shore"
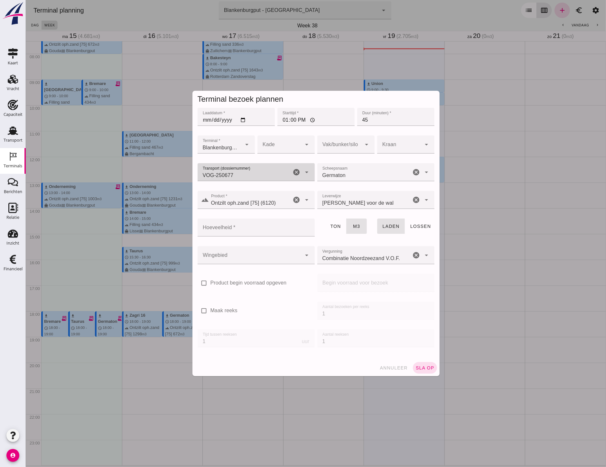
type input "VOG-250677"
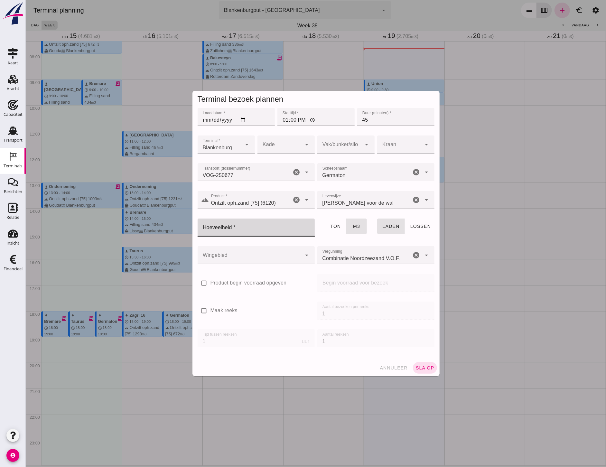
click at [243, 232] on input "Hoeveelheid *" at bounding box center [253, 228] width 113 height 18
type input "672"
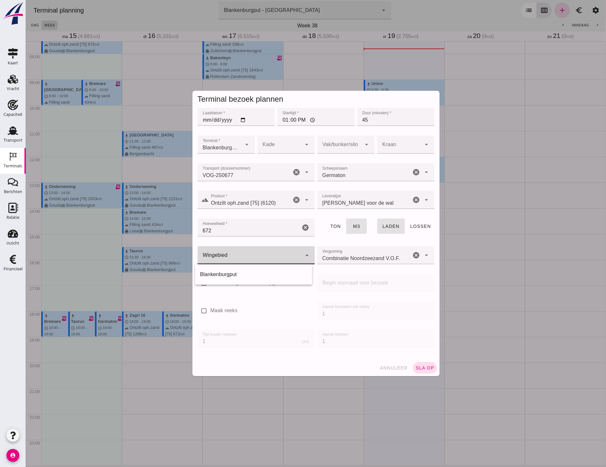
click at [220, 255] on div at bounding box center [249, 255] width 104 height 18
click at [230, 272] on div "Blankenburgput" at bounding box center [253, 275] width 107 height 8
type input "333"
click at [336, 144] on div at bounding box center [339, 144] width 44 height 18
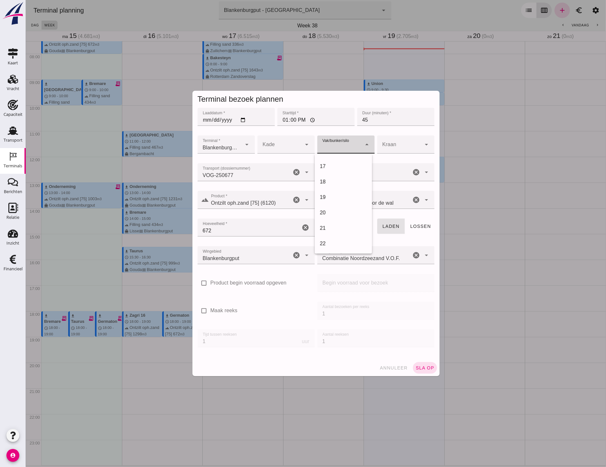
scroll to position [250, 0]
click at [343, 173] on div "18" at bounding box center [343, 177] width 47 height 8
type input "366"
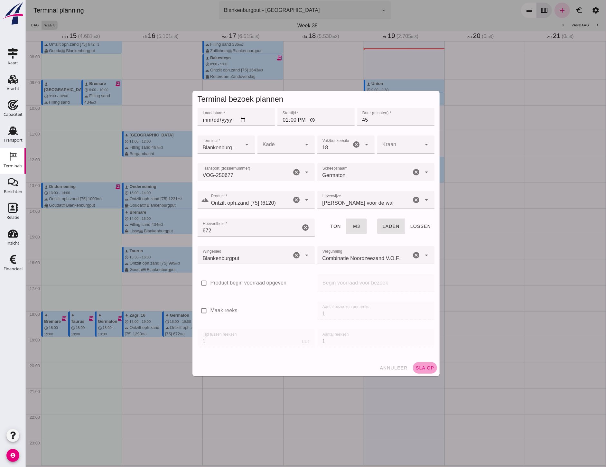
click at [431, 370] on span "sla op" at bounding box center [424, 367] width 19 height 5
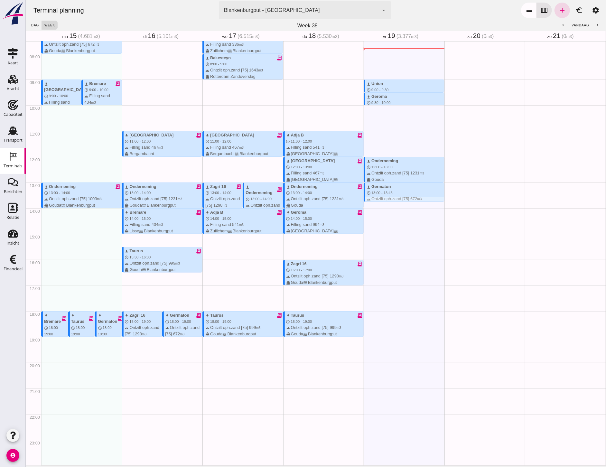
drag, startPoint x: 387, startPoint y: 199, endPoint x: 388, endPoint y: 195, distance: 4.2
click at [388, 195] on div "download Germaton schedule 13:00 - 13:45 terrain Ontzilt oph.zand [75] 672 m3 d…" at bounding box center [403, 191] width 81 height 19
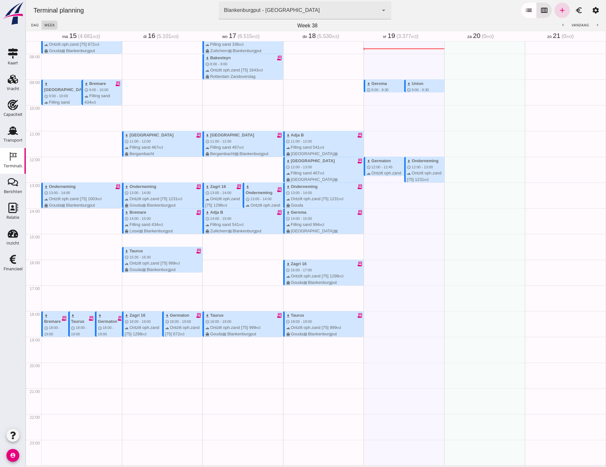
click at [451, 180] on div "Geen afspraken" at bounding box center [484, 157] width 81 height 618
